Goal: Complete application form

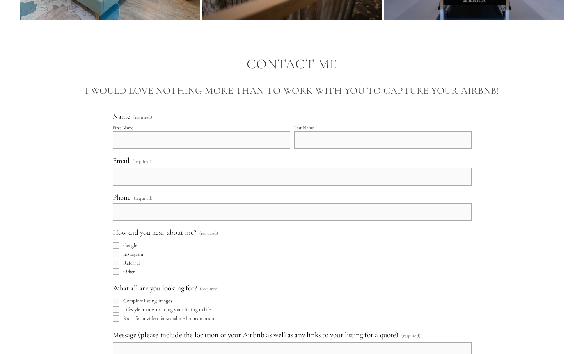
scroll to position [4709, 0]
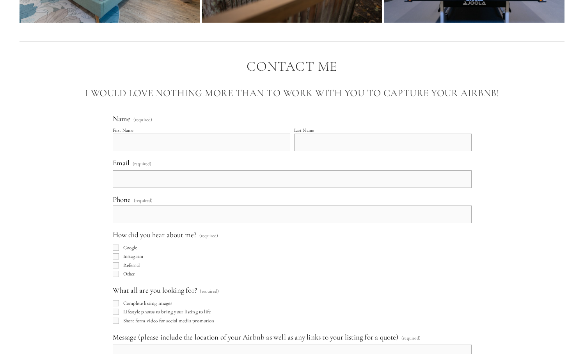
click at [146, 151] on input "First Name" at bounding box center [202, 143] width 178 height 18
type input "Katelyn"
type input "[PERSON_NAME]"
type input "[EMAIL_ADDRESS][PERSON_NAME][DOMAIN_NAME]"
type input "[PHONE_NUMBER]"
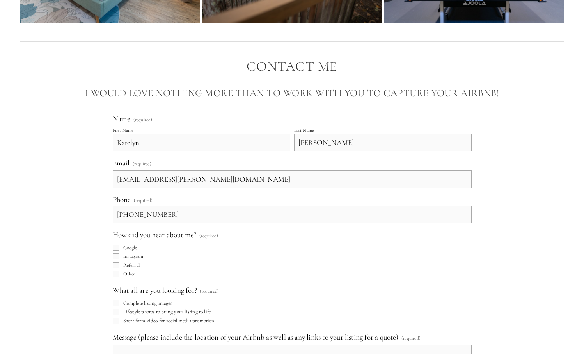
click at [116, 251] on input "Google" at bounding box center [116, 247] width 6 height 6
click at [117, 251] on input "Google" at bounding box center [116, 247] width 6 height 6
checkbox input "true"
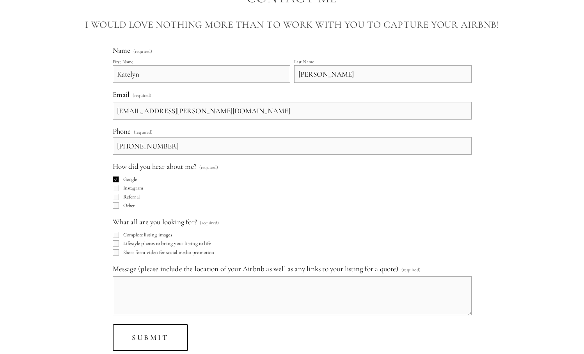
scroll to position [4780, 0]
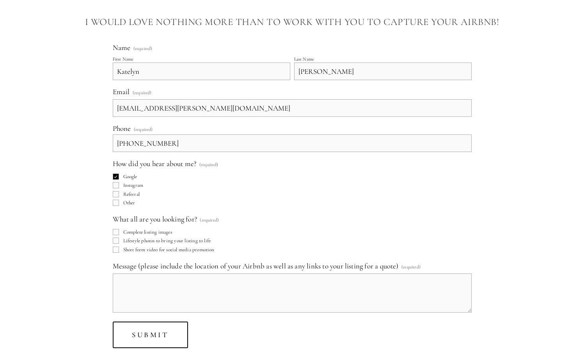
click at [114, 235] on input "Complete listing images" at bounding box center [116, 232] width 6 height 6
checkbox input "true"
click at [116, 244] on input "Lifestyle photos to bring your listing to life" at bounding box center [116, 240] width 6 height 6
checkbox input "true"
click at [116, 253] on input "Short form video for social media promotion" at bounding box center [116, 249] width 6 height 6
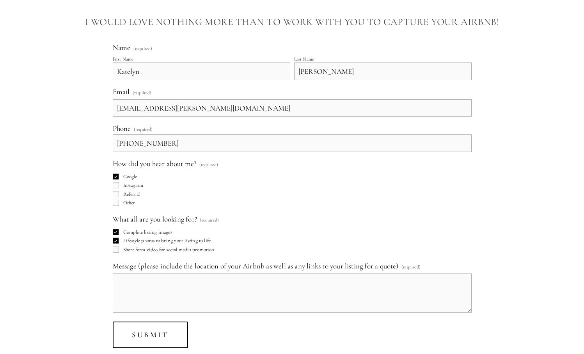
checkbox input "true"
click at [137, 306] on textarea "Message (please include the location of your Airbnb as well as any links to you…" at bounding box center [292, 292] width 359 height 39
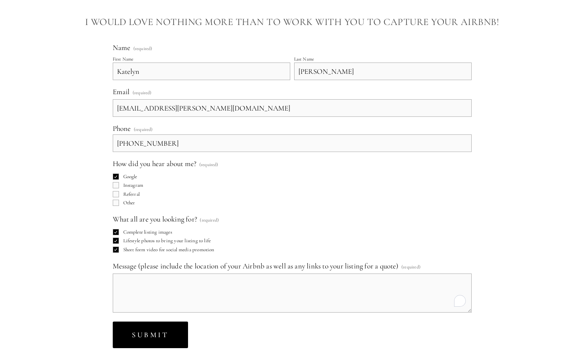
paste textarea "Here are the listings that are live now! [URL][DOMAIN_NAME] [URL][DOMAIN_NAME]"
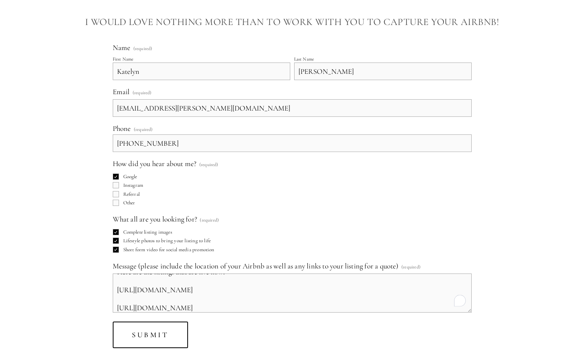
scroll to position [0, 0]
drag, startPoint x: 117, startPoint y: 294, endPoint x: 251, endPoint y: 290, distance: 133.9
click at [250, 291] on textarea "Here are the listings that are live now! [URL][DOMAIN_NAME] [URL][DOMAIN_NAME]" at bounding box center [292, 292] width 359 height 39
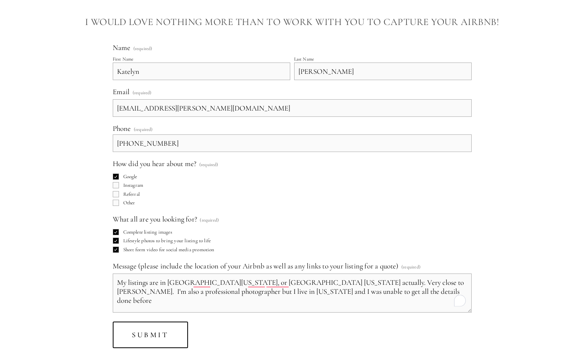
click at [119, 294] on textarea "My listings are in [GEOGRAPHIC_DATA][US_STATE], or [GEOGRAPHIC_DATA] [US_STATE]…" at bounding box center [292, 292] width 359 height 39
click at [189, 311] on textarea "I just helped my brother start his 2 airbnbs on the same property. My listings …" at bounding box center [292, 292] width 359 height 39
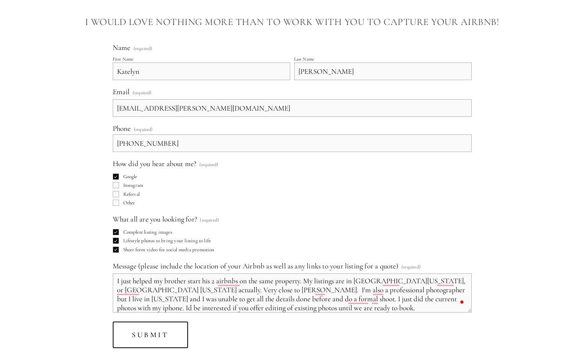
scroll to position [37, 0]
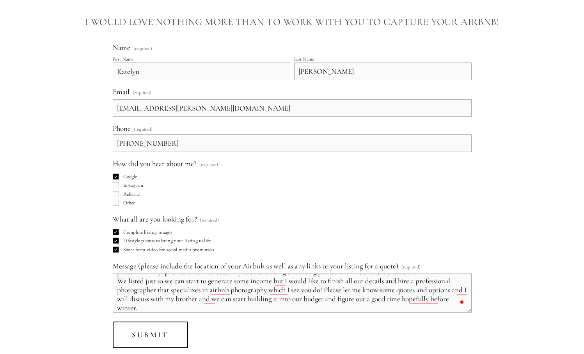
click at [208, 301] on textarea "I just helped my brother start his 2 airbnbs on the same property. My listings …" at bounding box center [292, 292] width 359 height 39
type textarea "I just helped my brother start his 2 airbnbs on the same property. My listings …"
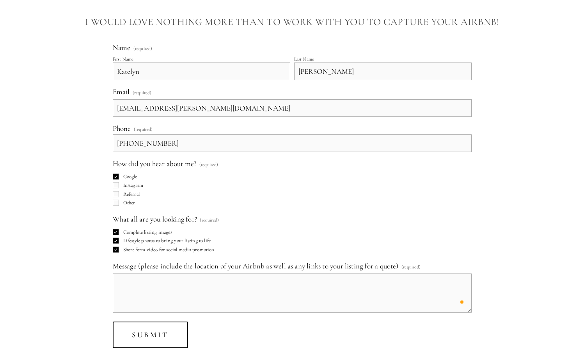
scroll to position [0, 0]
paste textarea "Hi! I just helped my brother launch his two Airbnbs, which are on the same prop…"
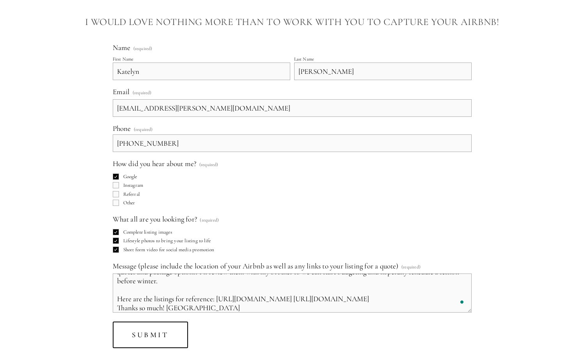
scroll to position [82, 0]
click at [325, 303] on textarea "Hi! I just helped my brother launch his two Airbnbs, which are on the same prop…" at bounding box center [292, 292] width 359 height 39
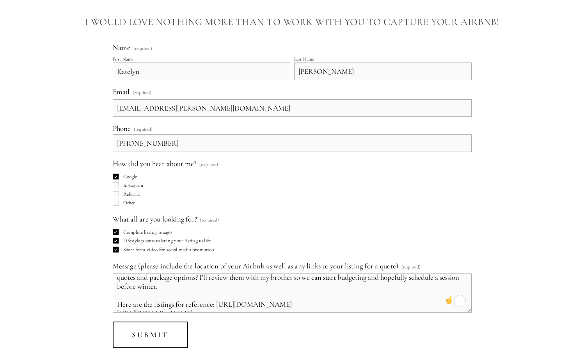
scroll to position [75, 0]
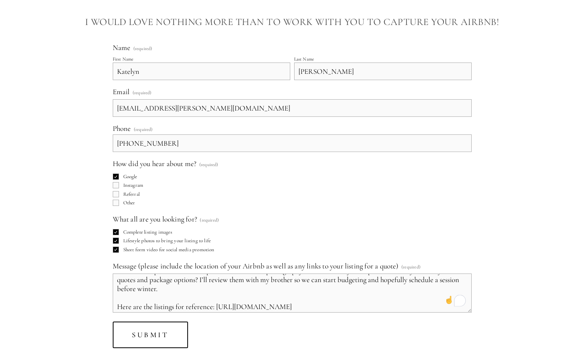
click at [215, 310] on textarea "Hi! I just helped my brother launch his two Airbnbs, which are on the same prop…" at bounding box center [292, 292] width 359 height 39
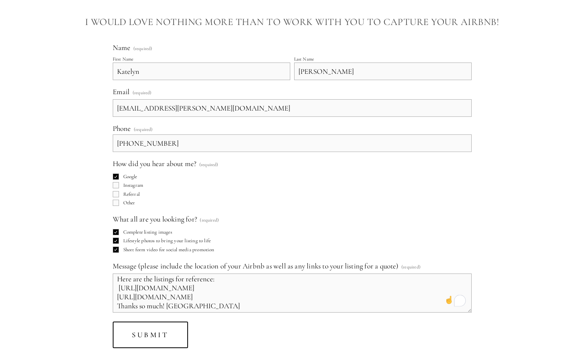
click at [230, 303] on textarea "Hi! I just helped my brother launch his two Airbnbs, which are on the same prop…" at bounding box center [292, 292] width 359 height 39
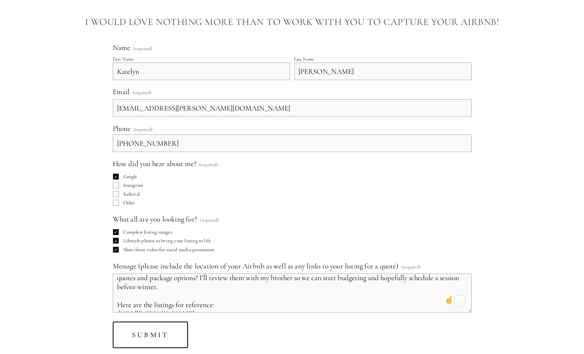
scroll to position [0, 0]
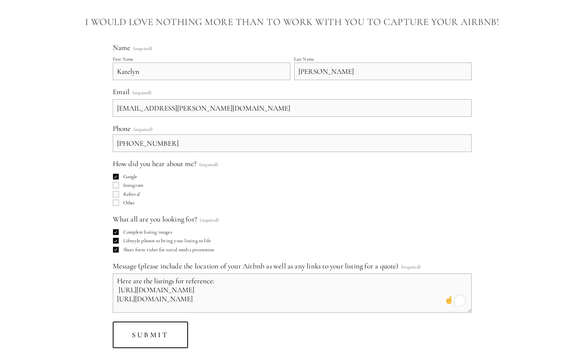
click at [167, 312] on textarea "Hi! I just helped my brother launch his two Airbnbs, which are on the same prop…" at bounding box center [292, 292] width 359 height 39
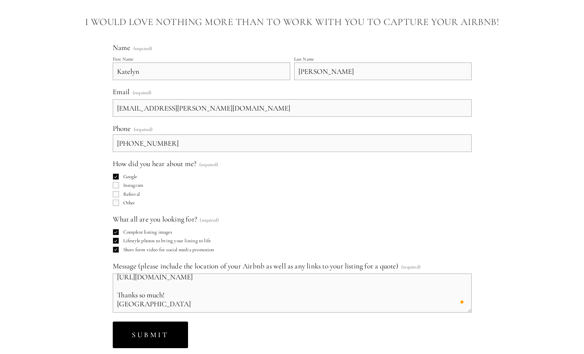
type textarea "Hi! I just helped my brother launch his two Airbnbs, which are on the same prop…"
click at [167, 341] on button "Submit Submit" at bounding box center [150, 334] width 75 height 27
